Goal: Task Accomplishment & Management: Complete application form

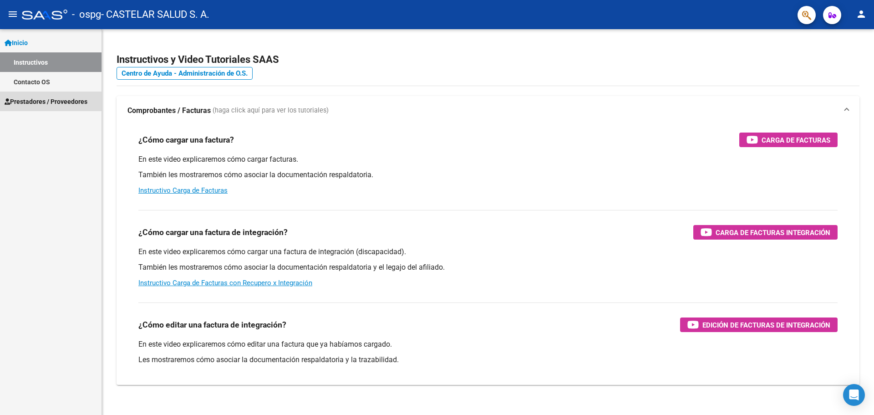
click at [22, 100] on span "Prestadores / Proveedores" at bounding box center [46, 102] width 83 height 10
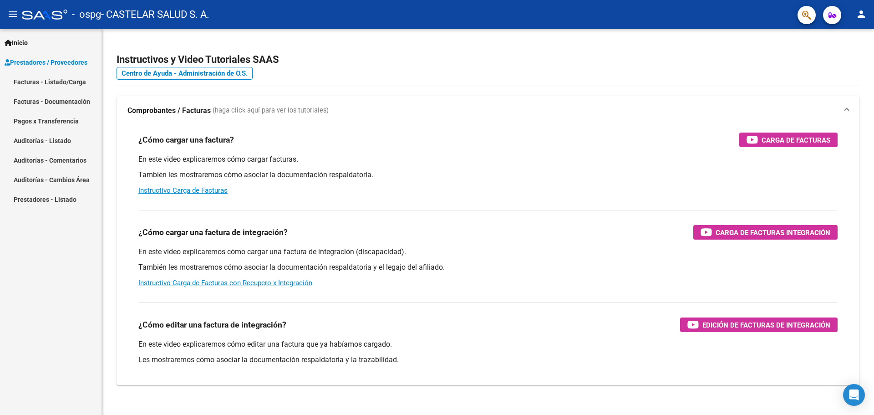
click at [31, 82] on link "Facturas - Listado/Carga" at bounding box center [51, 82] width 102 height 20
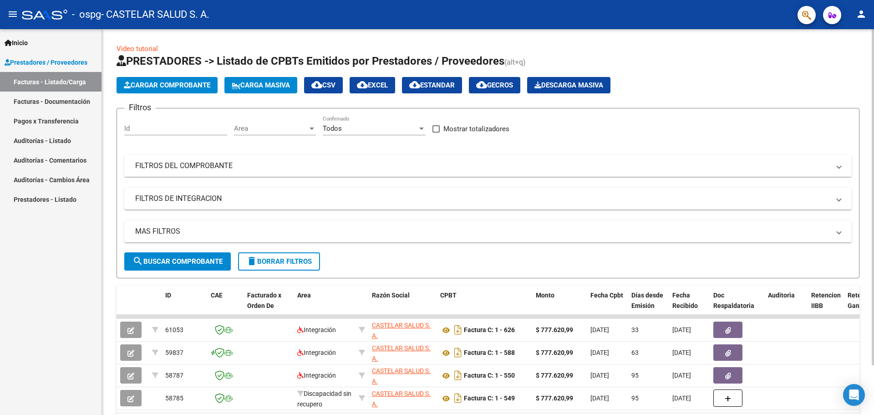
click at [198, 89] on button "Cargar Comprobante" at bounding box center [167, 85] width 101 height 16
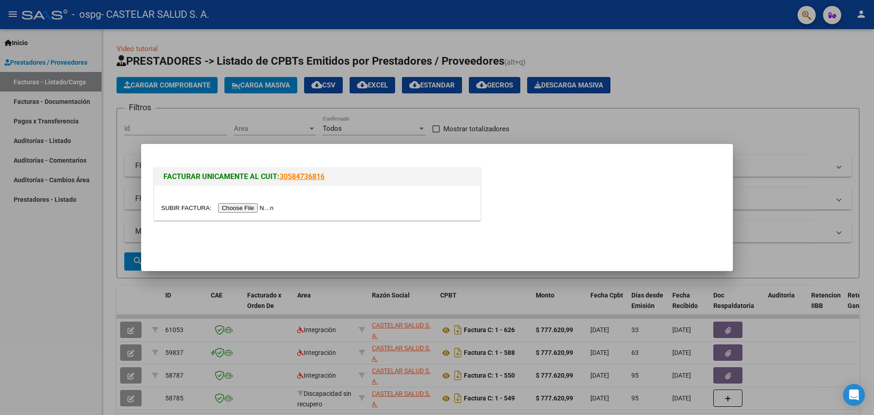
click at [242, 203] on div at bounding box center [317, 208] width 312 height 10
click at [245, 207] on input "file" at bounding box center [218, 208] width 115 height 10
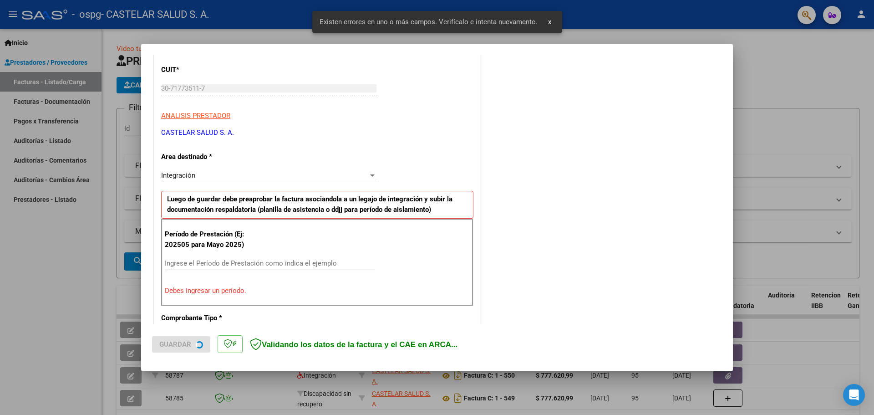
scroll to position [165, 0]
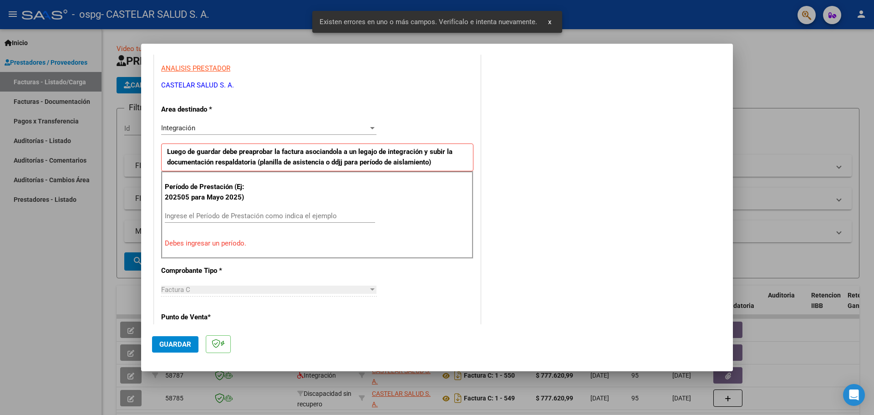
click at [260, 208] on div "Período de Prestación (Ej: 202505 para [DATE]) Ingrese el Período de Prestación…" at bounding box center [317, 214] width 312 height 87
click at [261, 216] on input "Ingrese el Período de Prestación como indica el ejemplo" at bounding box center [270, 216] width 210 height 8
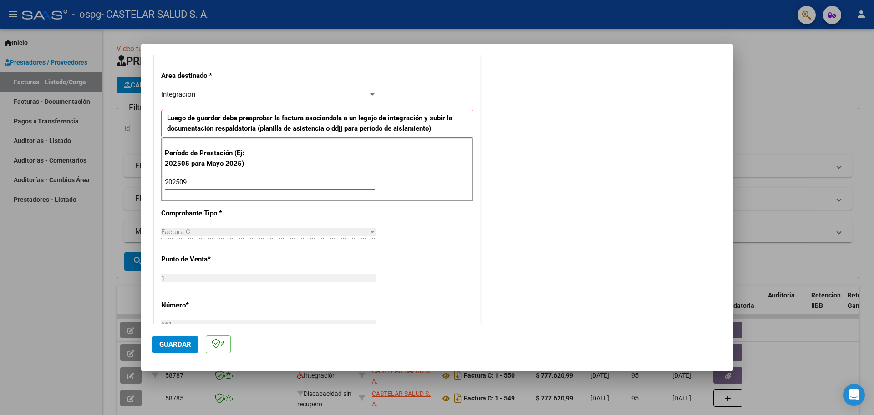
scroll to position [256, 0]
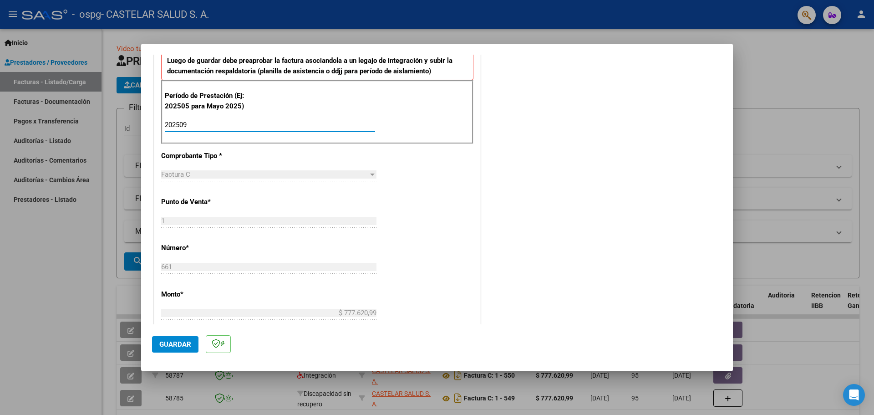
type input "202509"
click at [415, 244] on div "CUIT * 30-71773511-7 Ingresar CUIT ANALISIS PRESTADOR CASTELAR SALUD S. A. ARCA…" at bounding box center [317, 255] width 326 height 685
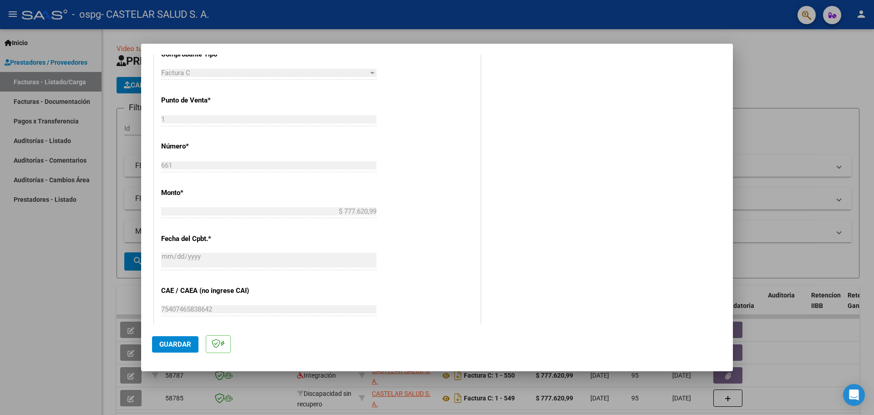
scroll to position [364, 0]
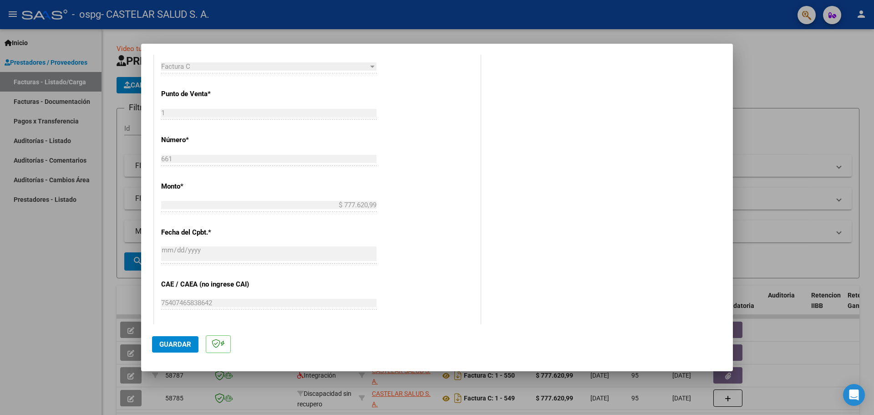
click at [178, 347] on span "Guardar" at bounding box center [175, 344] width 32 height 8
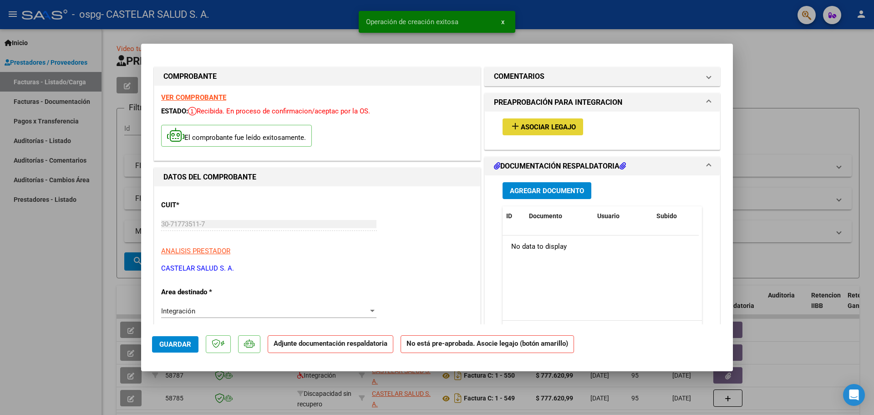
click at [533, 129] on span "Asociar Legajo" at bounding box center [548, 127] width 55 height 8
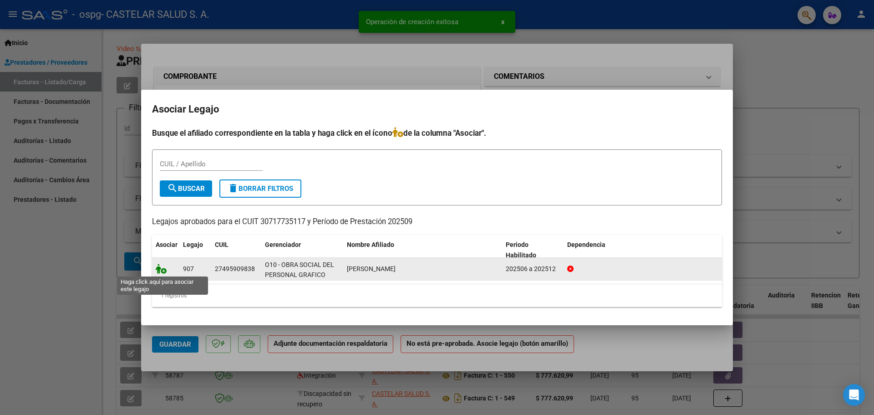
click at [164, 268] on icon at bounding box center [161, 269] width 11 height 10
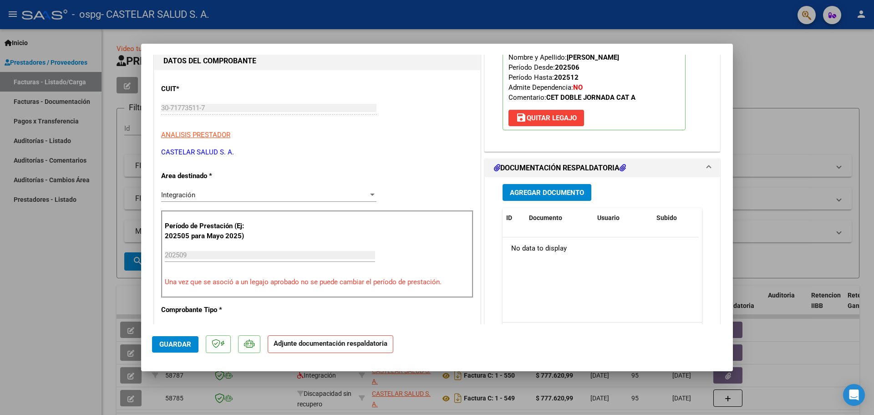
scroll to position [137, 0]
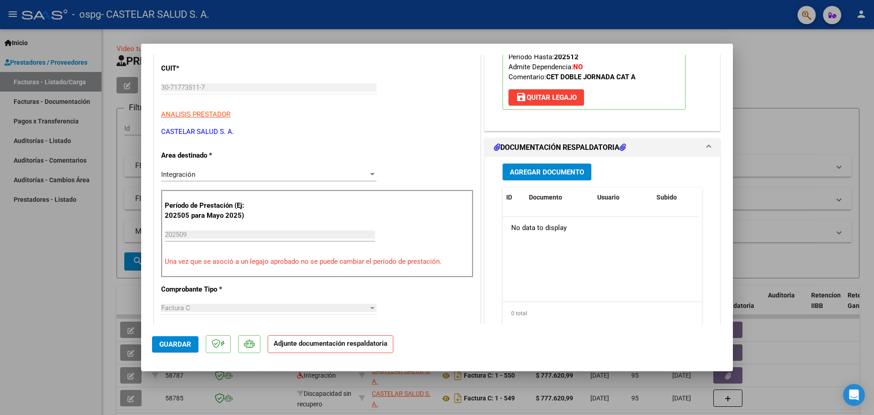
click at [567, 169] on span "Agregar Documento" at bounding box center [547, 172] width 74 height 8
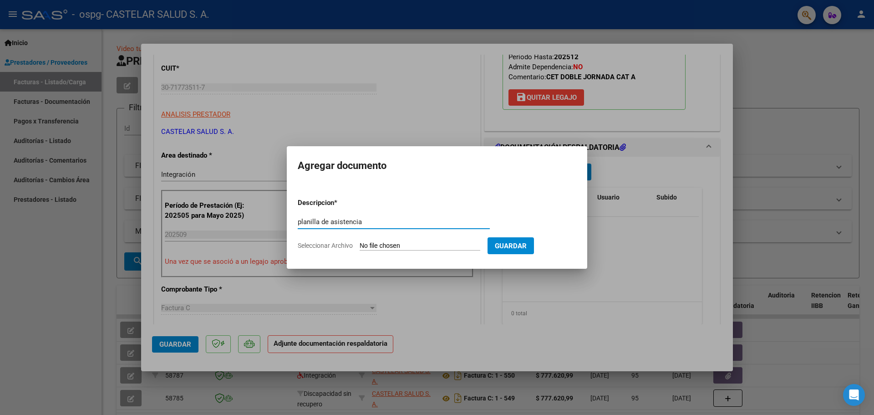
type input "planilla de asistencia"
click at [373, 247] on input "Seleccionar Archivo" at bounding box center [420, 246] width 121 height 9
type input "C:\fakepath\[PERSON_NAME].pdf"
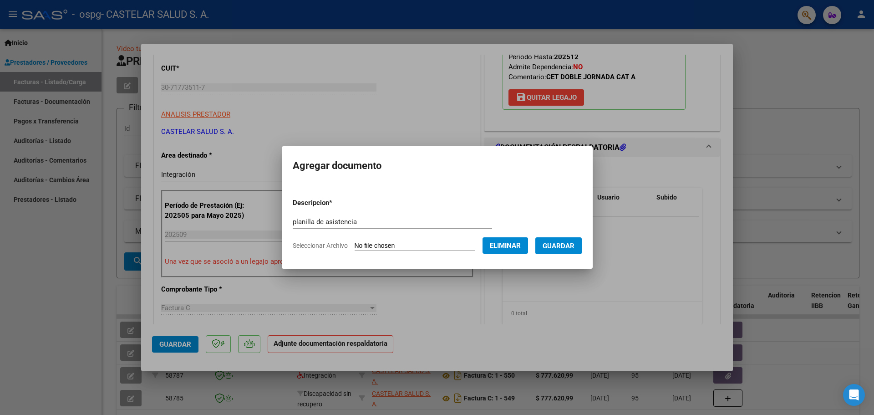
click at [557, 247] on span "Guardar" at bounding box center [559, 246] width 32 height 8
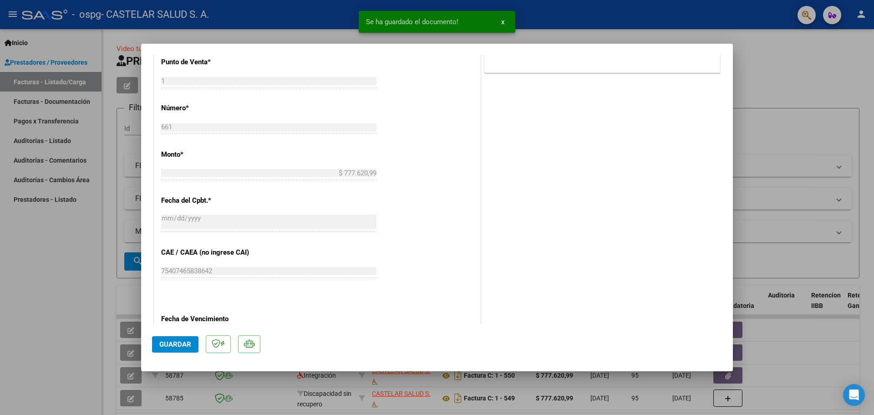
scroll to position [546, 0]
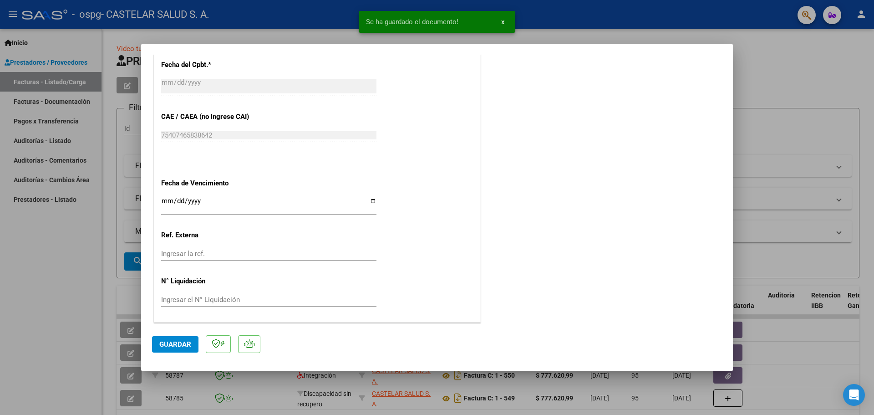
click at [172, 341] on span "Guardar" at bounding box center [175, 344] width 32 height 8
click at [160, 342] on span "Guardar" at bounding box center [175, 344] width 32 height 8
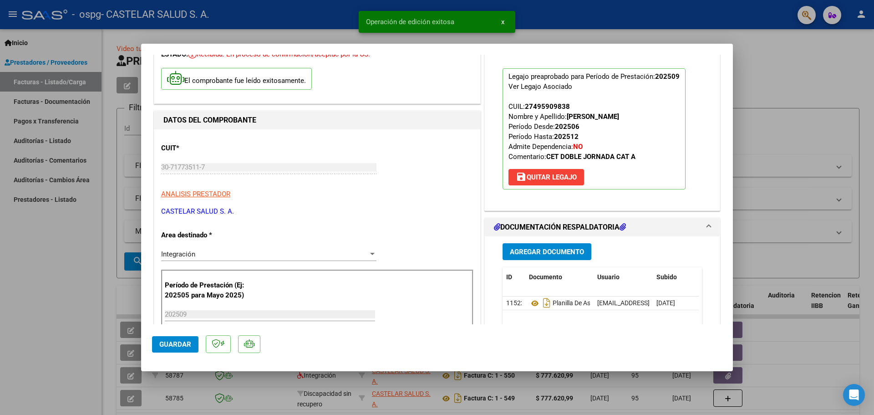
scroll to position [0, 0]
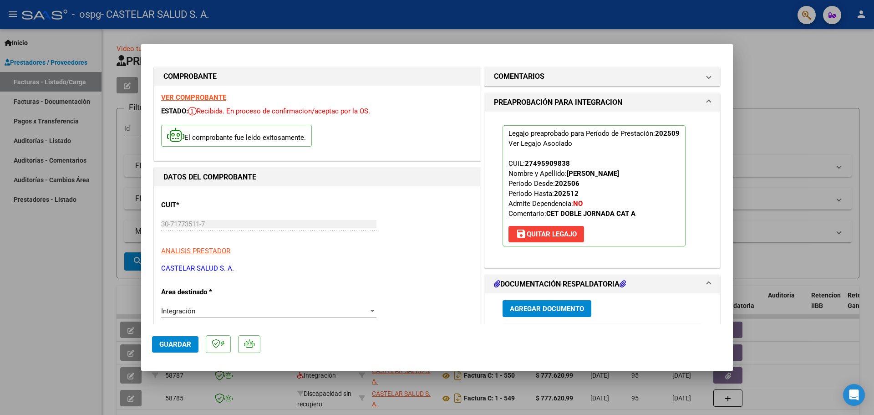
click at [762, 90] on div at bounding box center [437, 207] width 874 height 415
type input "$ 0,00"
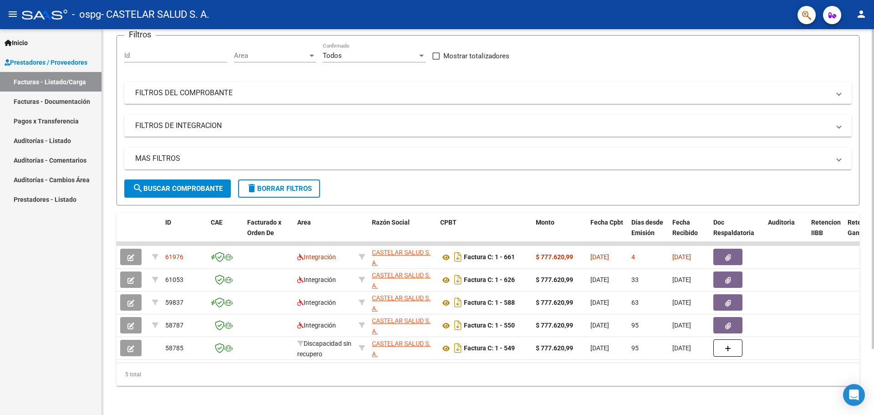
scroll to position [80, 0]
